Goal: Information Seeking & Learning: Compare options

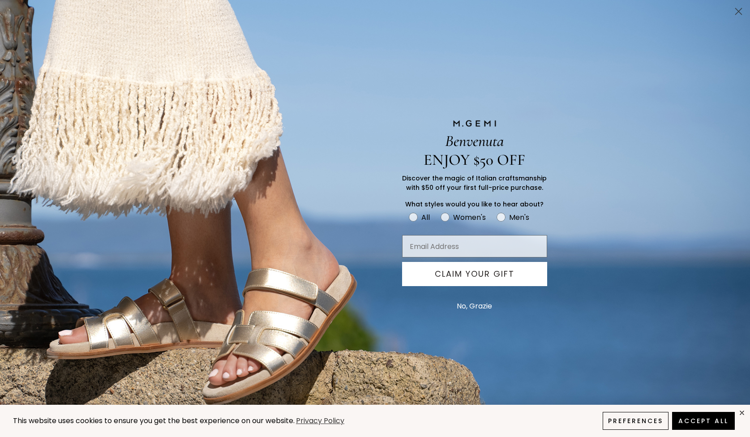
click at [479, 305] on button "No, Grazie" at bounding box center [474, 306] width 44 height 22
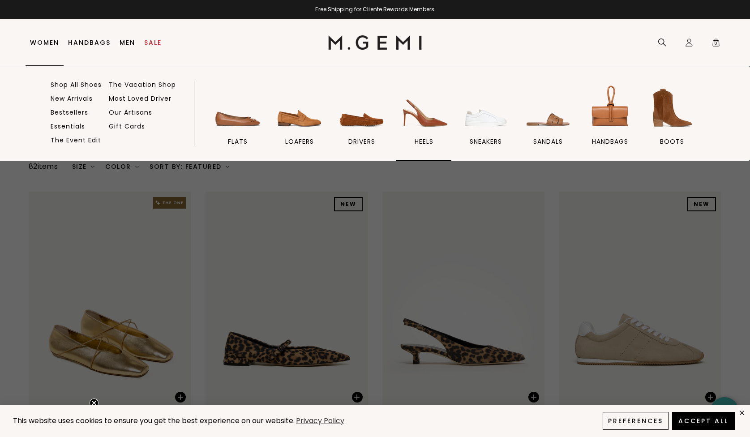
click at [425, 121] on img at bounding box center [424, 108] width 50 height 50
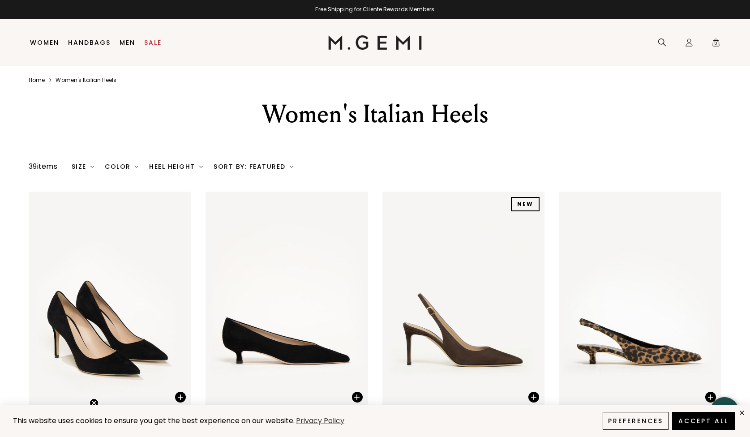
click at [165, 165] on div "Heel Height" at bounding box center [176, 166] width 54 height 7
click at [168, 230] on span at bounding box center [164, 230] width 7 height 7
checkbox input "true"
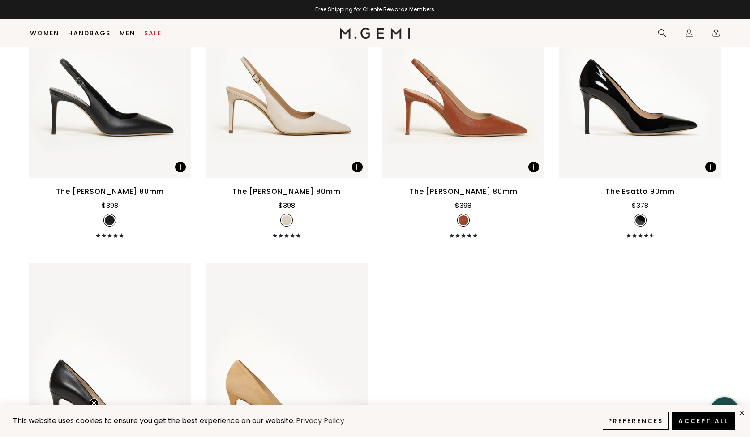
scroll to position [505, 0]
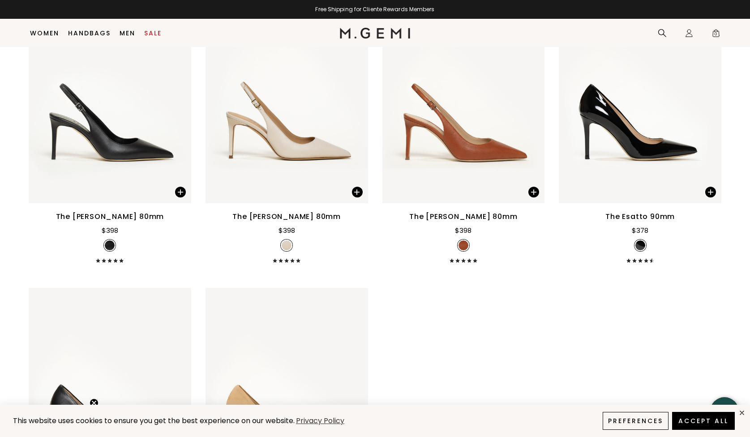
click at [653, 153] on img at bounding box center [640, 95] width 163 height 217
click at [636, 135] on img at bounding box center [640, 95] width 163 height 217
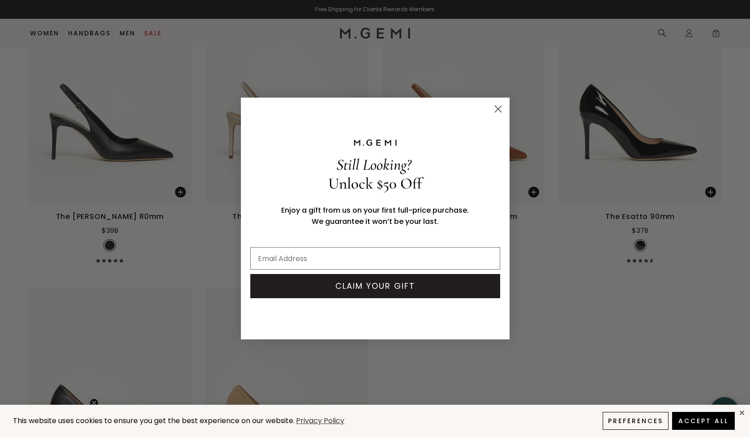
click at [502, 107] on circle "Close dialog" at bounding box center [497, 109] width 15 height 15
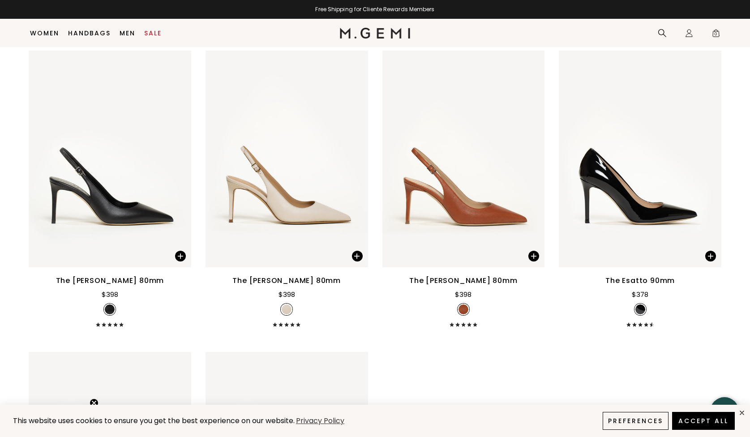
scroll to position [471, 0]
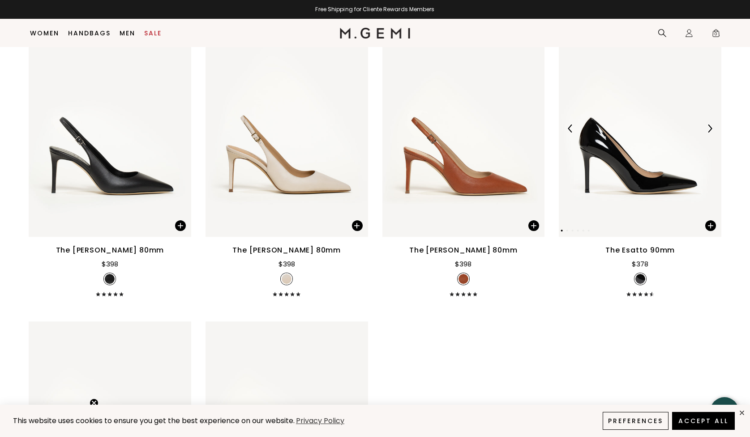
click at [612, 153] on img at bounding box center [640, 128] width 163 height 217
click at [628, 252] on div "The Esatto 90mm" at bounding box center [640, 250] width 69 height 11
click at [370, 32] on img at bounding box center [375, 33] width 70 height 11
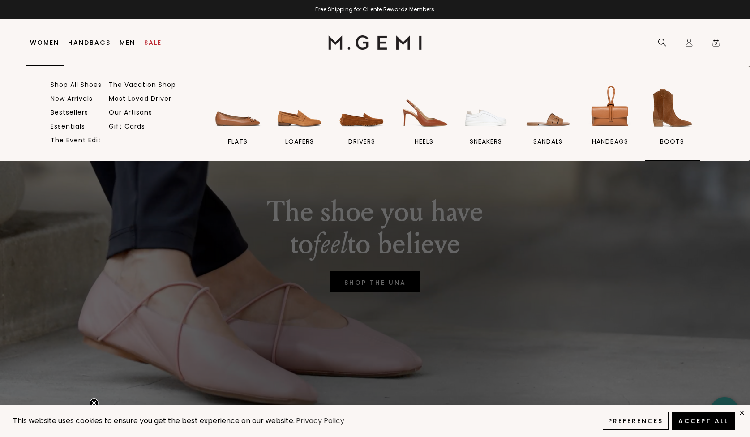
click at [655, 118] on img at bounding box center [672, 108] width 50 height 50
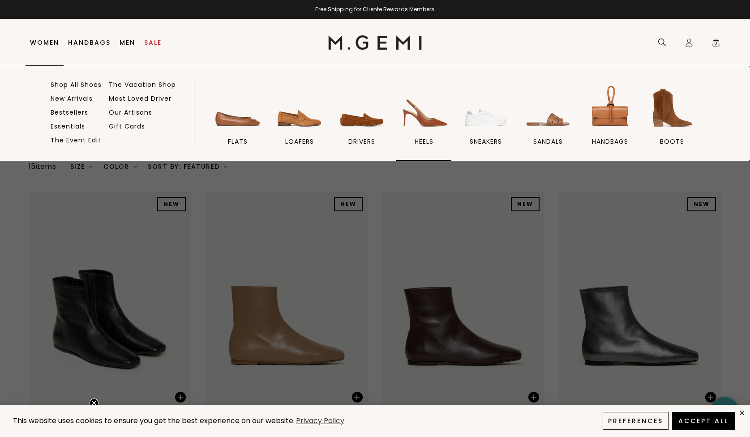
click at [421, 119] on img at bounding box center [424, 108] width 50 height 50
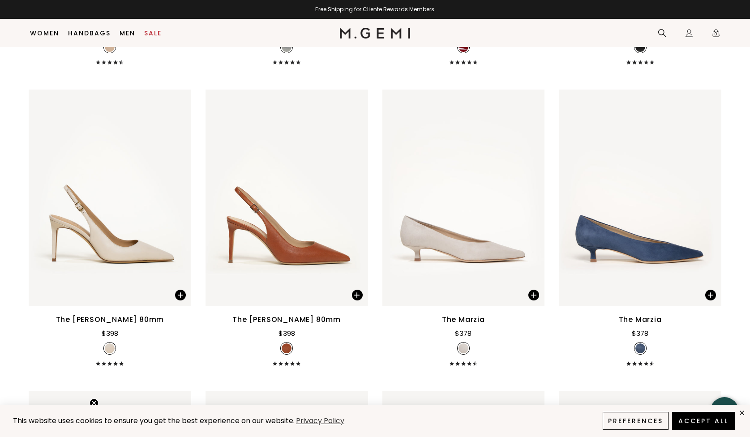
scroll to position [1590, 0]
